Goal: Complete application form

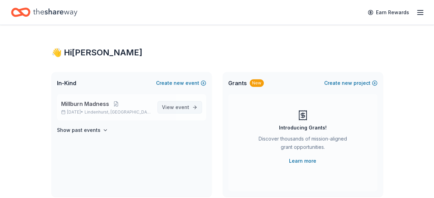
drag, startPoint x: 0, startPoint y: 0, endPoint x: 165, endPoint y: 108, distance: 197.3
click at [165, 108] on span "View event" at bounding box center [175, 107] width 27 height 8
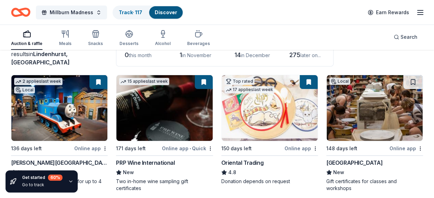
scroll to position [58, 0]
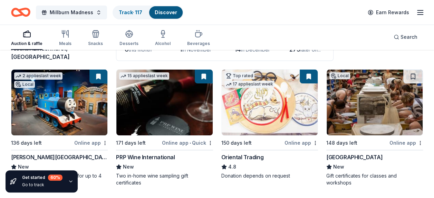
click at [171, 108] on img at bounding box center [164, 102] width 96 height 66
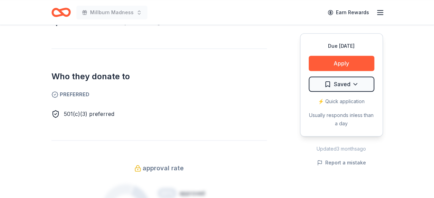
scroll to position [378, 0]
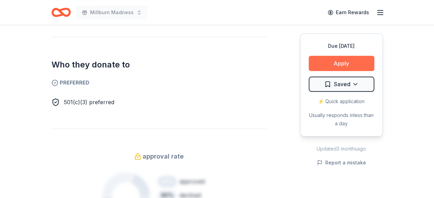
click at [336, 58] on button "Apply" at bounding box center [342, 63] width 66 height 15
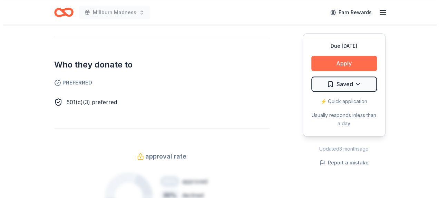
scroll to position [388, 0]
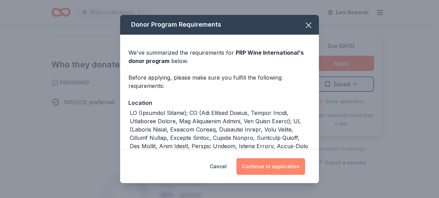
click at [262, 167] on button "Continue to application" at bounding box center [271, 166] width 69 height 17
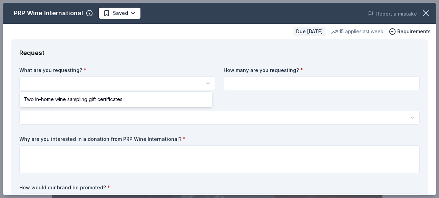
select select "Two in-home wine sampling gift certificates"
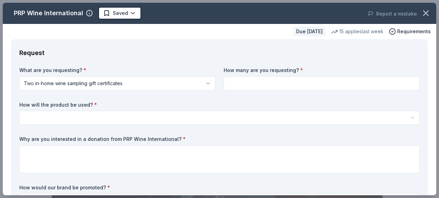
click at [242, 82] on input at bounding box center [322, 83] width 196 height 14
type input "1"
click at [214, 117] on html "Millburn Madness Saved Apply Due in 171 days Share PRP Wine International New •…" at bounding box center [219, 99] width 439 height 198
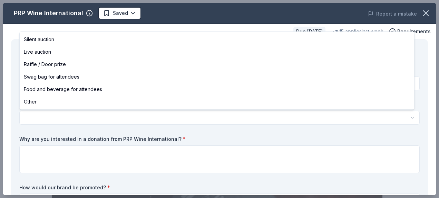
select select "silentAuction"
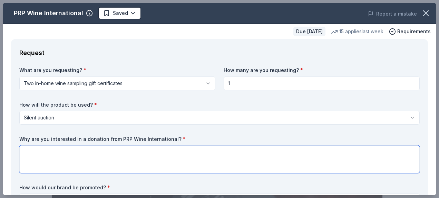
click at [135, 155] on textarea at bounding box center [219, 159] width 401 height 28
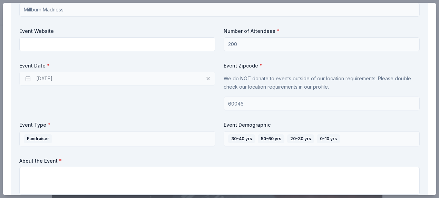
scroll to position [284, 0]
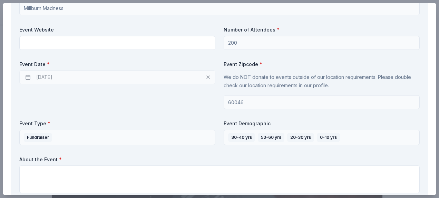
click at [64, 75] on div "03/06/2026" at bounding box center [117, 77] width 196 height 14
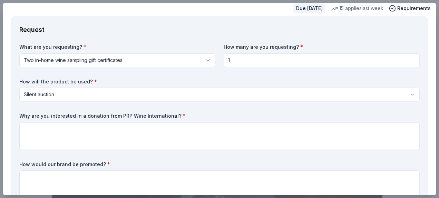
scroll to position [0, 0]
